Goal: Information Seeking & Learning: Learn about a topic

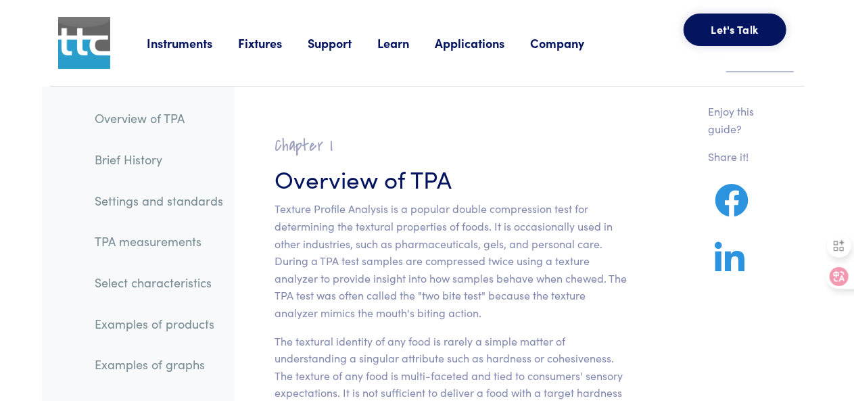
click at [548, 145] on h2 "Chapter I" at bounding box center [451, 145] width 352 height 21
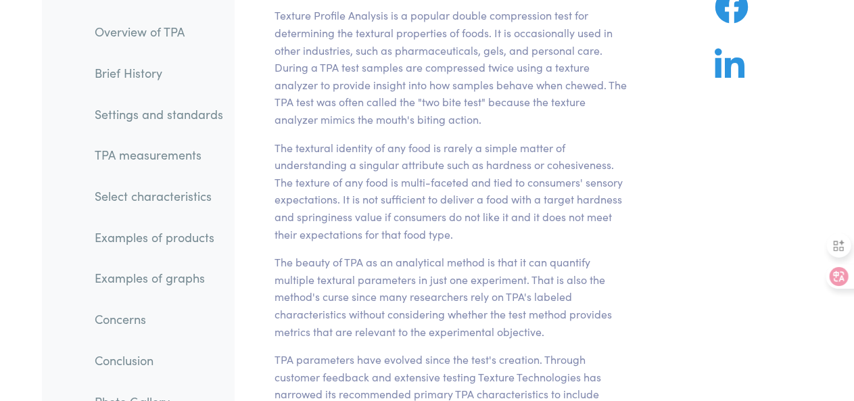
scroll to position [68, 0]
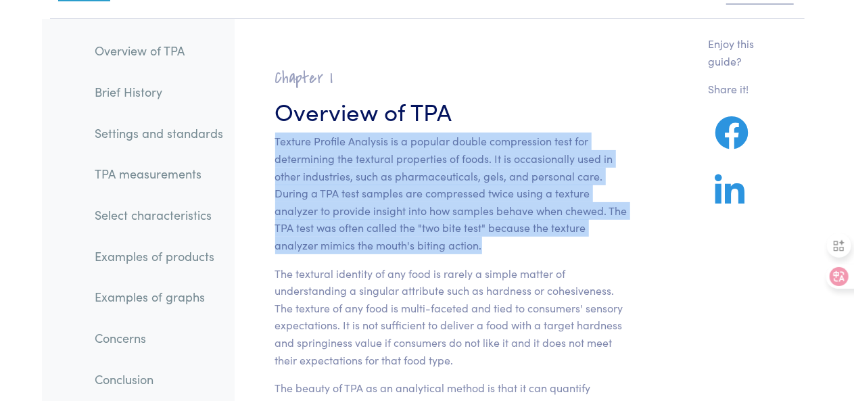
drag, startPoint x: 275, startPoint y: 137, endPoint x: 498, endPoint y: 243, distance: 246.8
click at [498, 243] on p "Texture Profile Analysis is a popular double compression test for determining t…" at bounding box center [451, 193] width 352 height 121
copy p "Texture Profile Analysis is a popular double compression test for determining t…"
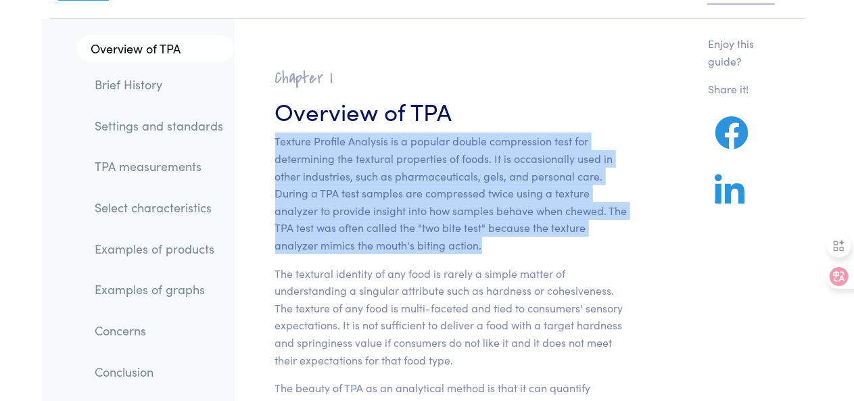
scroll to position [68, 0]
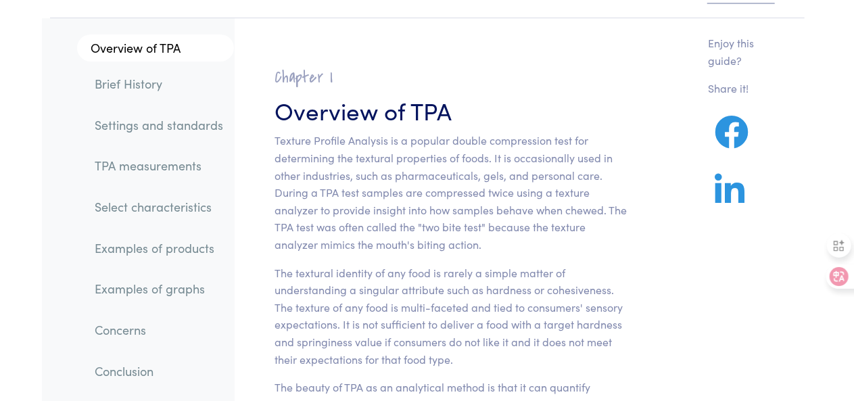
click at [589, 110] on h3 "Overview of TPA" at bounding box center [451, 109] width 352 height 33
